Goal: Check status: Check status

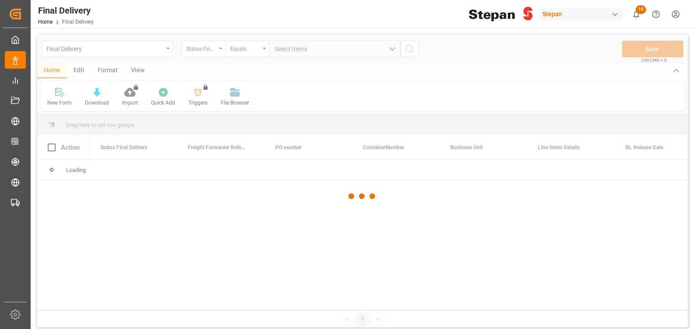
click at [73, 49] on div at bounding box center [362, 197] width 650 height 324
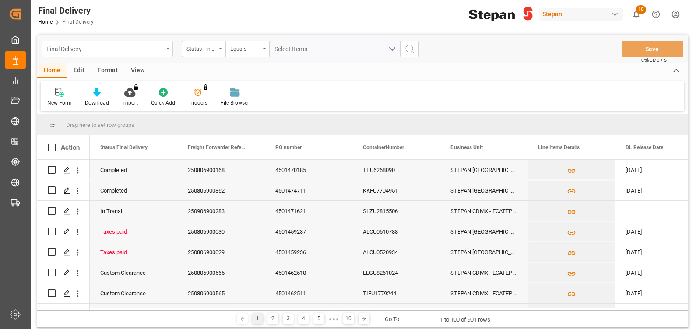
click at [122, 50] on div "Final Delivery" at bounding box center [104, 48] width 117 height 11
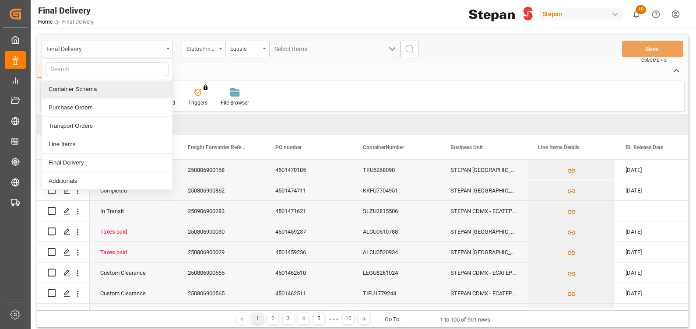
click at [119, 90] on div "Container Schema" at bounding box center [107, 89] width 130 height 18
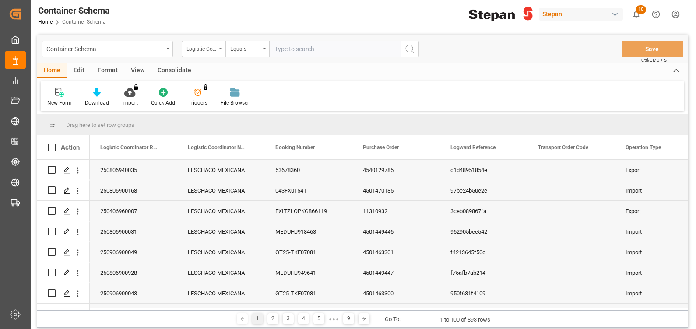
click at [202, 48] on div "Logistic Coordinator Reference Number" at bounding box center [201, 48] width 30 height 10
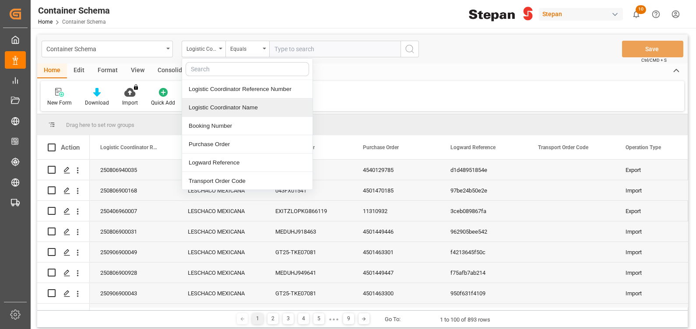
click at [302, 55] on input "text" at bounding box center [334, 49] width 131 height 17
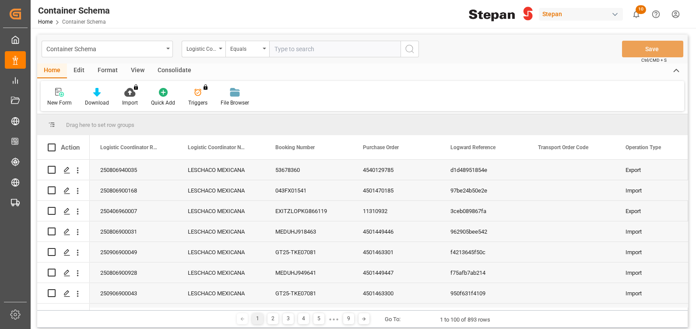
paste input "250806900565"
type input "250806900565"
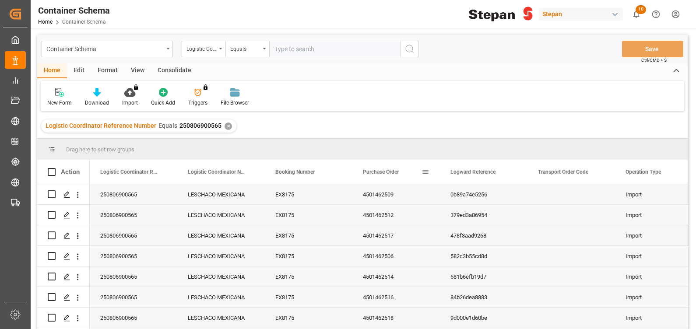
click at [385, 179] on div "Purchase Order" at bounding box center [392, 172] width 59 height 24
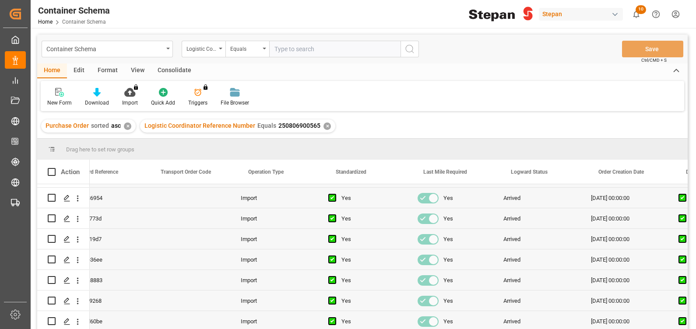
scroll to position [0, 394]
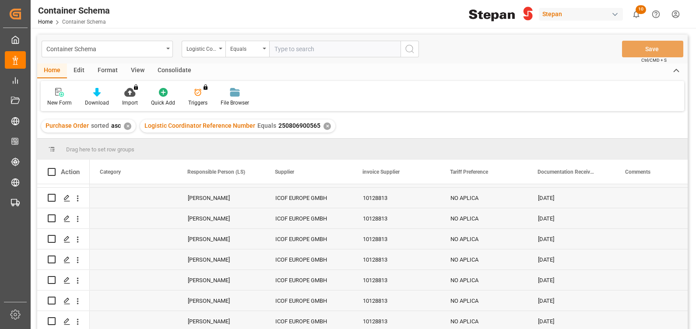
click at [376, 314] on div "10128813" at bounding box center [396, 321] width 88 height 20
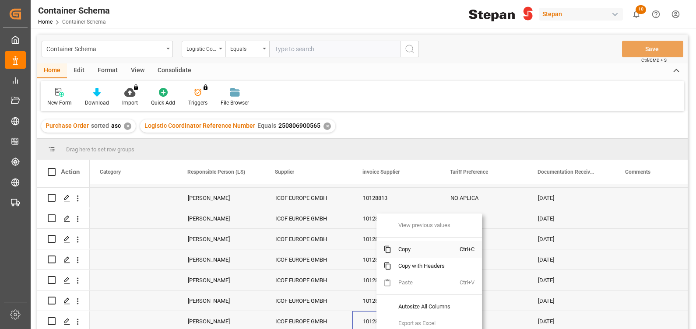
click at [410, 248] on span "Copy" at bounding box center [425, 249] width 68 height 17
